Goal: Transaction & Acquisition: Subscribe to service/newsletter

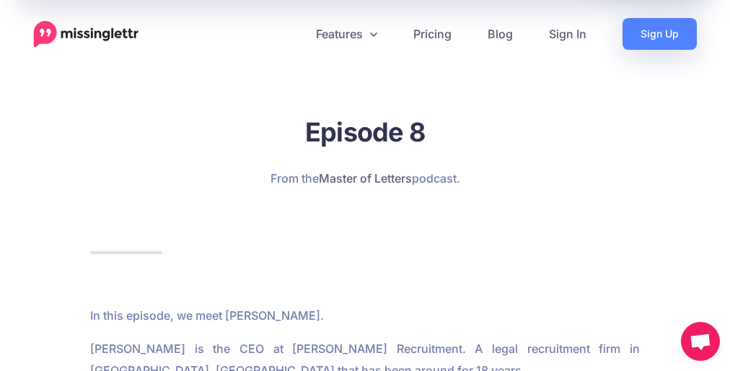
click at [433, 34] on link "Pricing" at bounding box center [432, 34] width 74 height 32
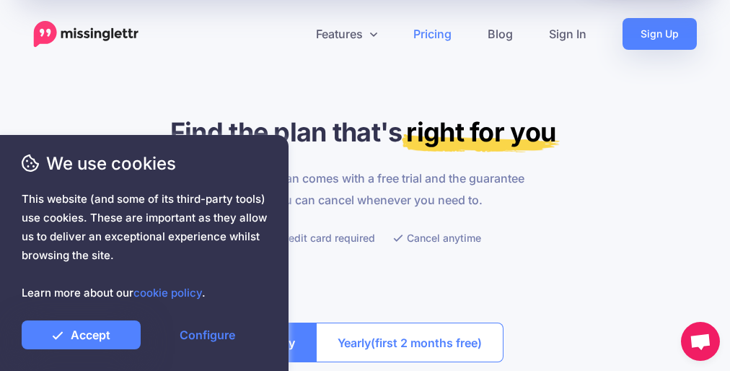
click at [365, 185] on p "Every single plan comes with a free trial and the guarantee that you can cancel…" at bounding box center [365, 188] width 321 height 43
click at [433, 34] on link "Pricing" at bounding box center [432, 34] width 74 height 32
